Goal: Transaction & Acquisition: Purchase product/service

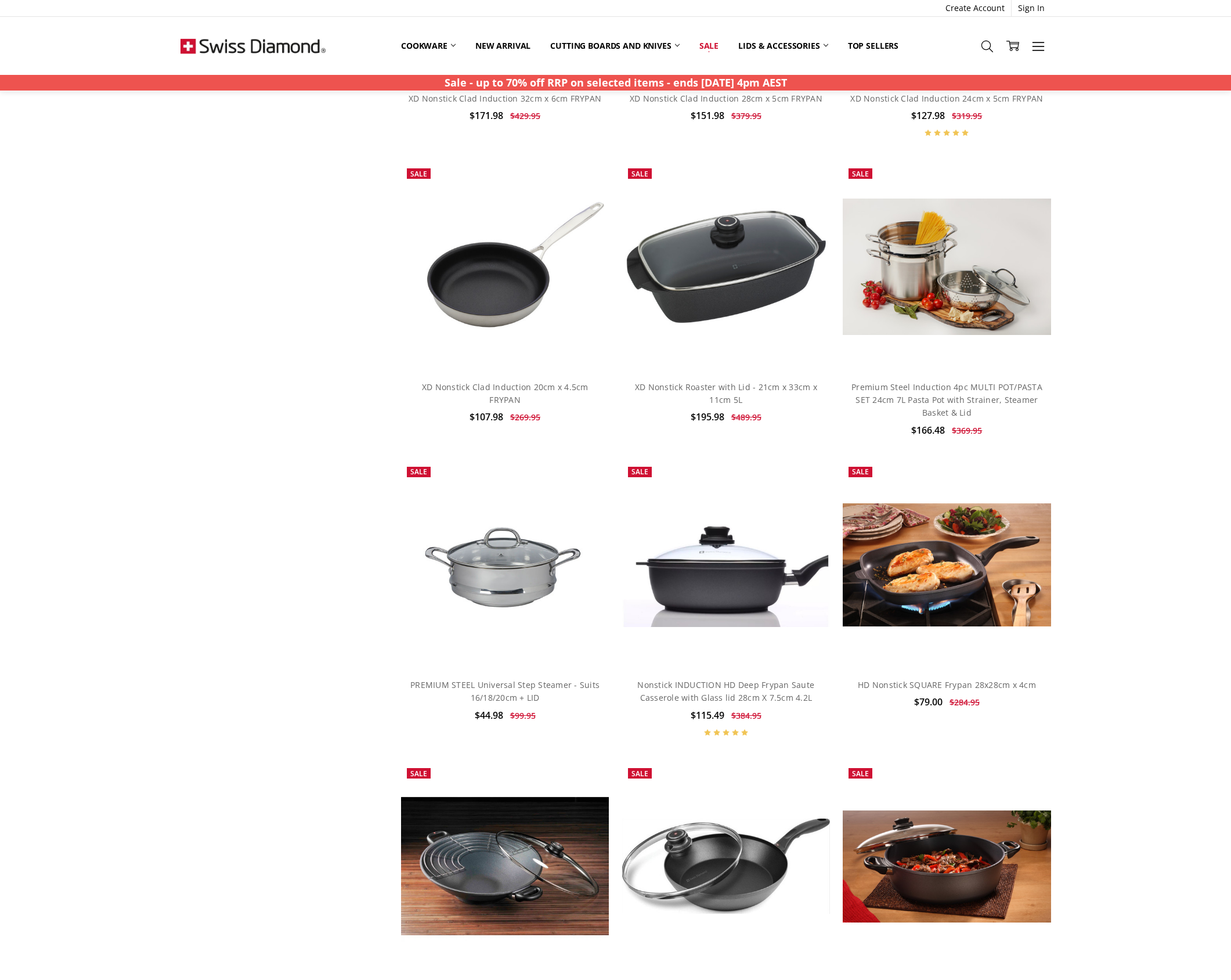
scroll to position [3483, 0]
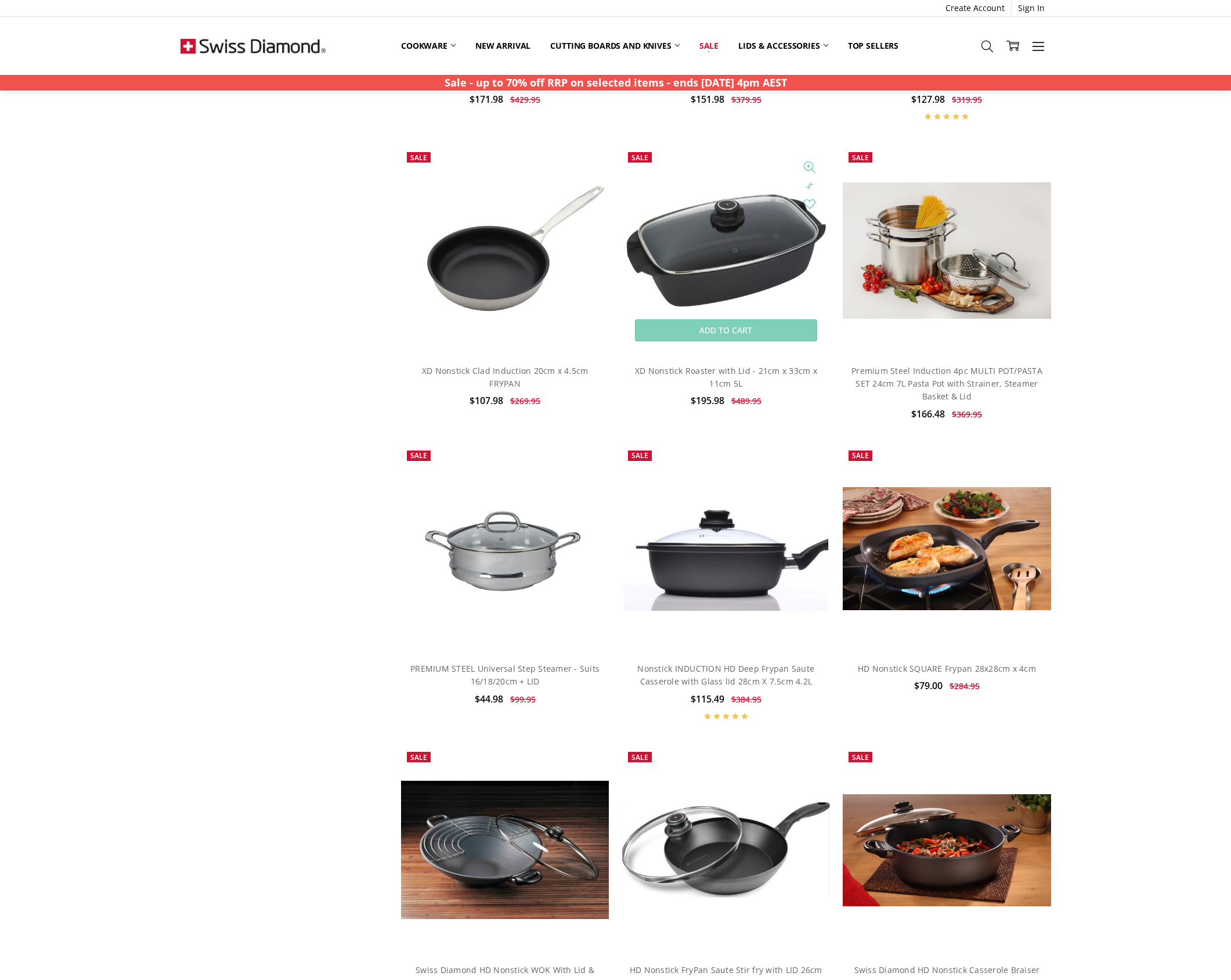
click at [720, 248] on img at bounding box center [727, 250] width 208 height 122
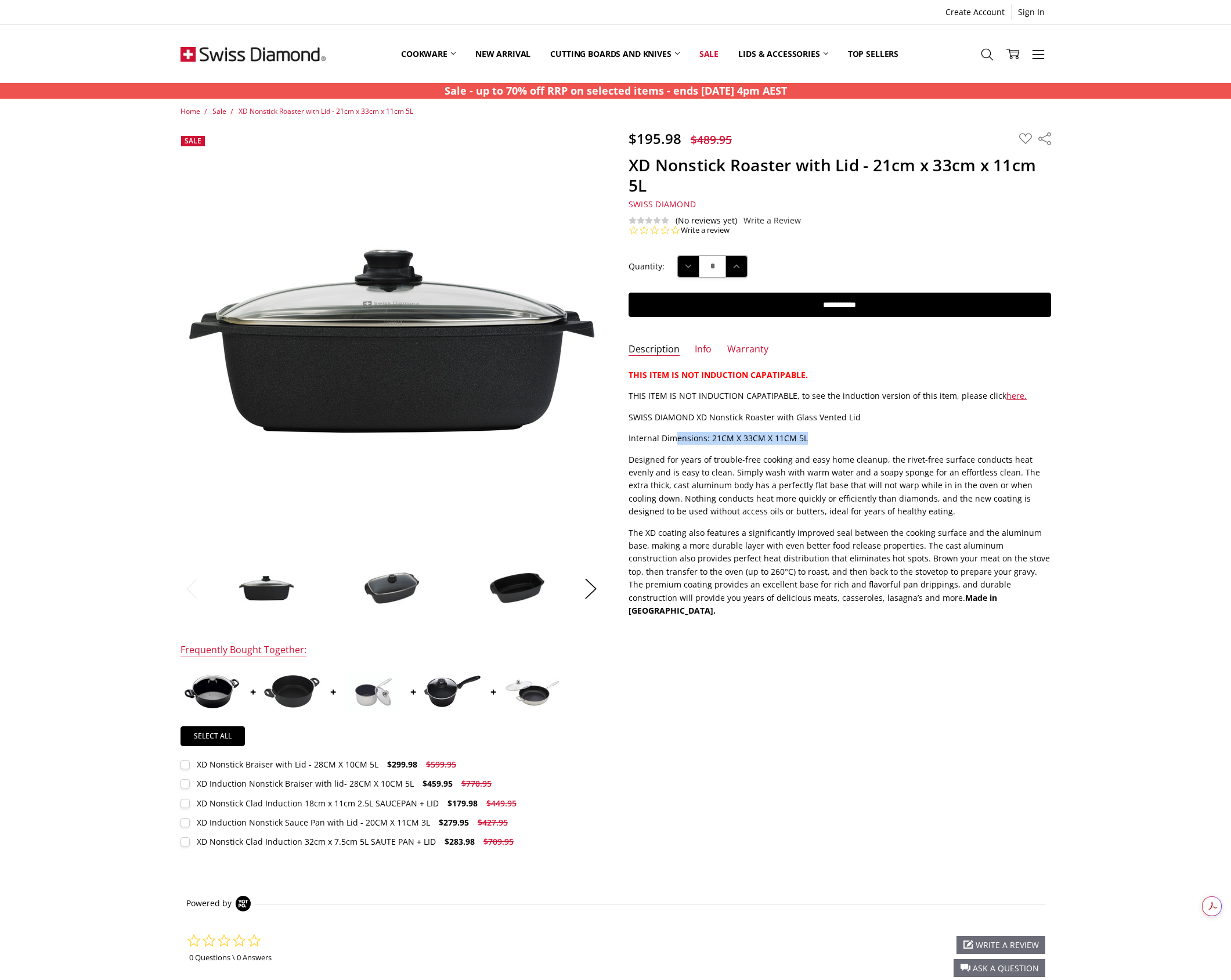
drag, startPoint x: 676, startPoint y: 437, endPoint x: 843, endPoint y: 440, distance: 167.0
click at [843, 440] on p "Internal Dimensions: 21CM X 33CM X 11CM 5L" at bounding box center [839, 437] width 423 height 12
drag, startPoint x: 814, startPoint y: 438, endPoint x: 658, endPoint y: 435, distance: 156.0
click at [658, 435] on p "Internal Dimensions: 21CM X 33CM X 11CM 5L" at bounding box center [839, 437] width 423 height 12
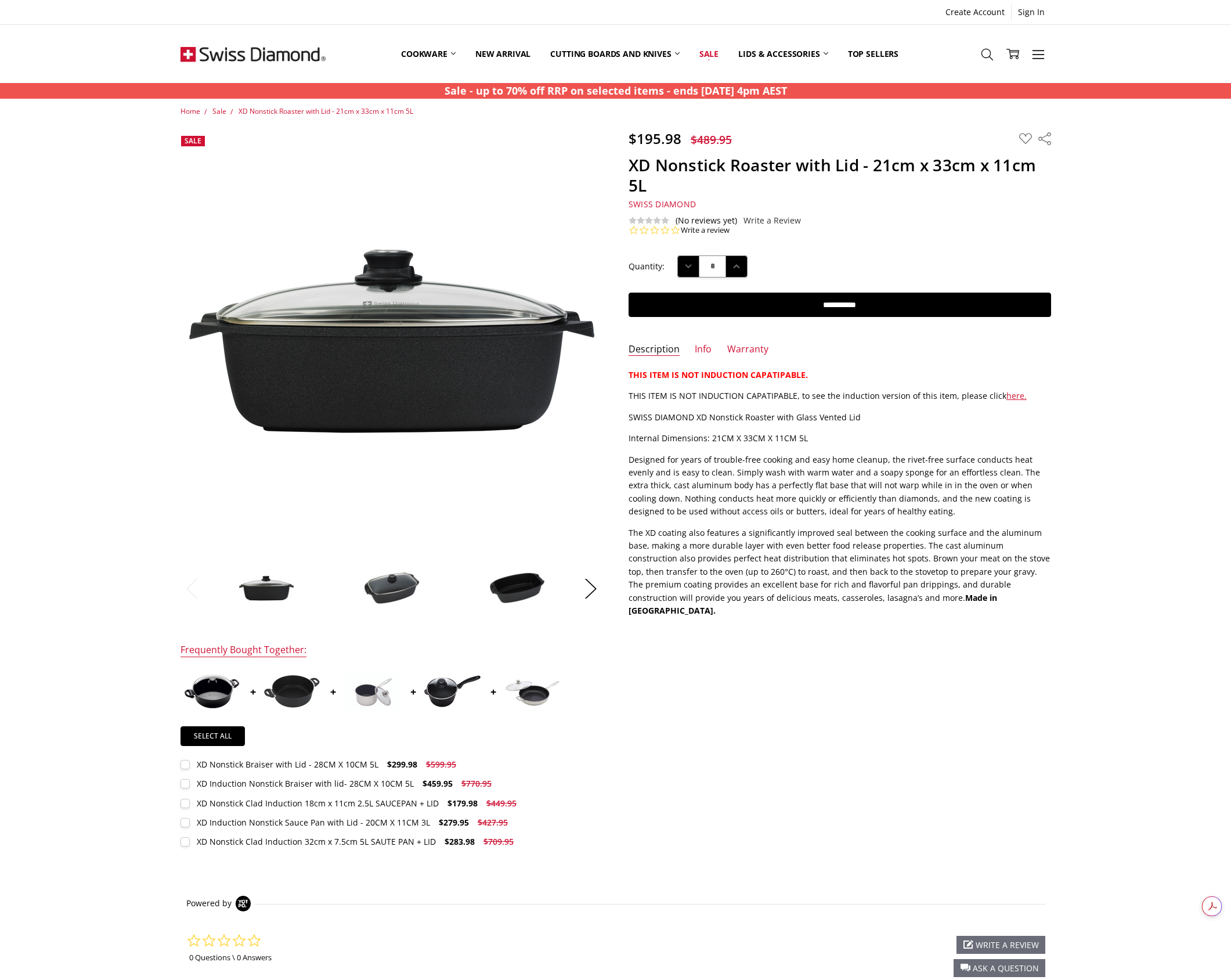
click at [657, 435] on p "Internal Dimensions: 21CM X 33CM X 11CM 5L" at bounding box center [839, 437] width 423 height 12
click at [656, 437] on p "Internal Dimensions: 21CM X 33CM X 11CM 5L" at bounding box center [839, 437] width 423 height 12
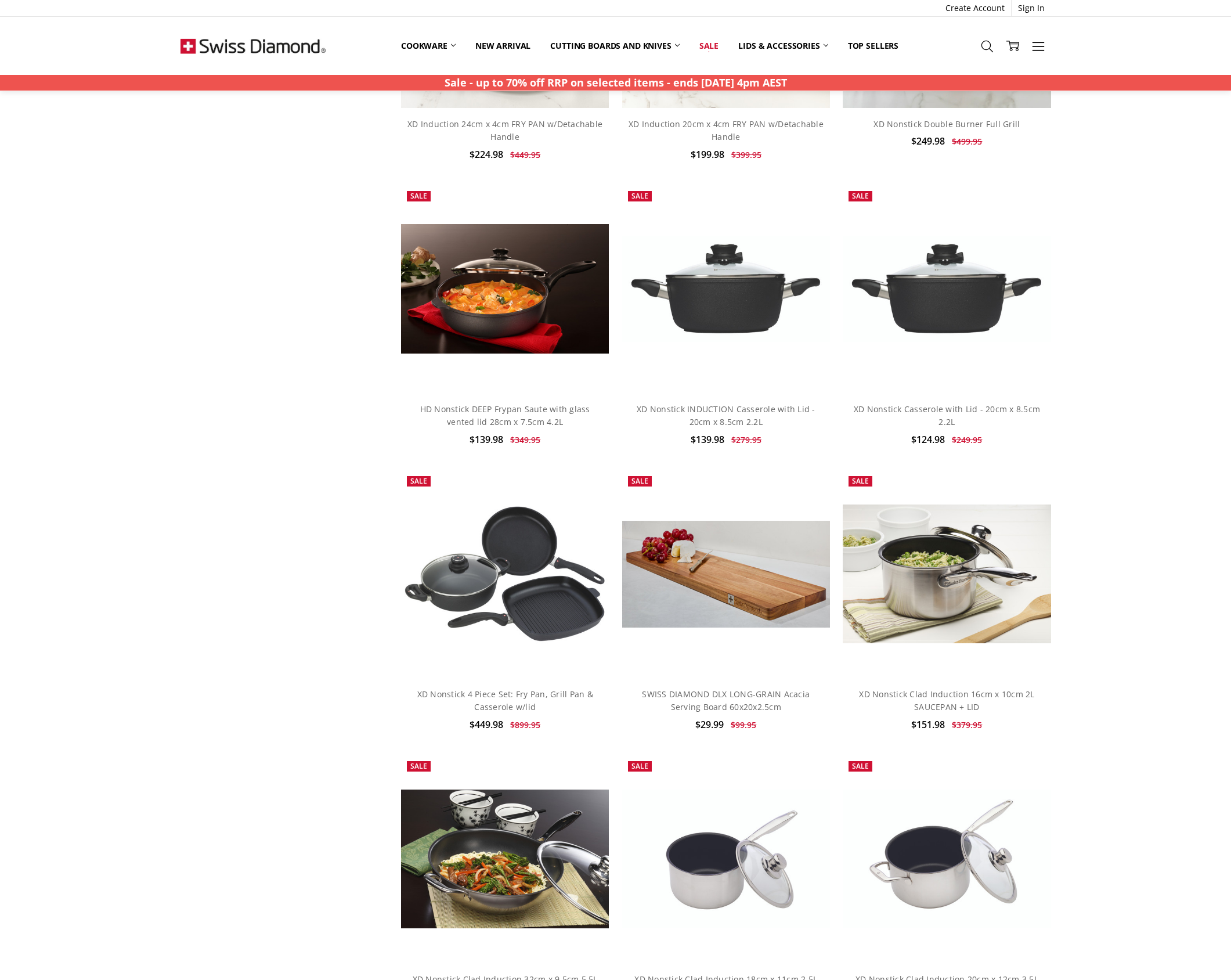
scroll to position [1445, 0]
click at [467, 584] on img at bounding box center [505, 575] width 208 height 143
